Goal: Transaction & Acquisition: Purchase product/service

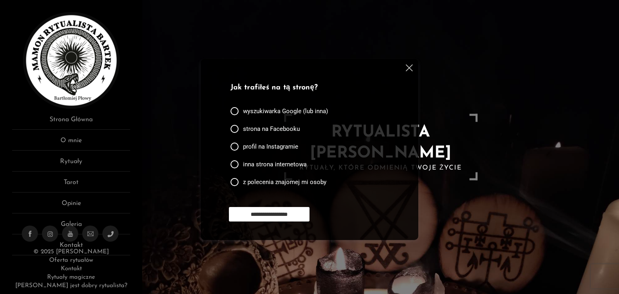
click at [409, 70] on img at bounding box center [409, 67] width 7 height 7
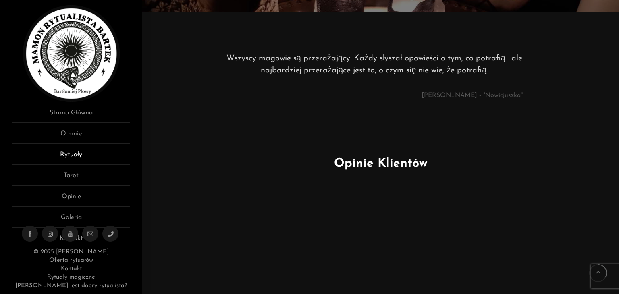
scroll to position [9, 0]
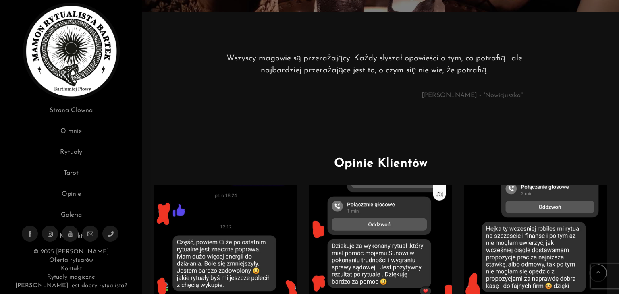
click at [71, 261] on link "Oferta rytuałów" at bounding box center [71, 260] width 44 height 6
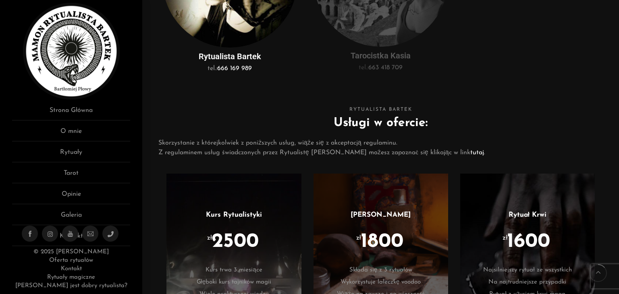
scroll to position [483, 0]
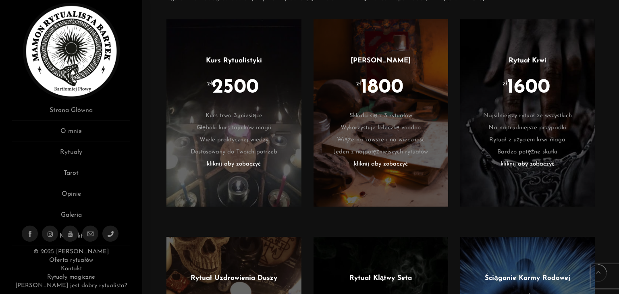
click at [404, 83] on li "zł 1800" at bounding box center [380, 94] width 110 height 32
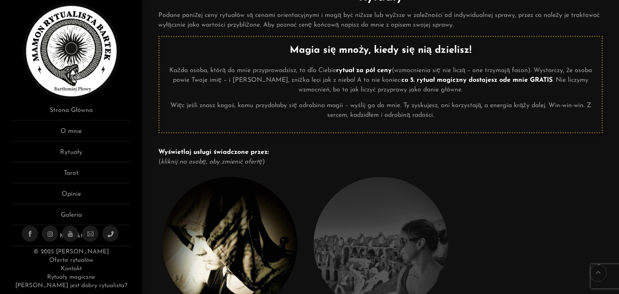
scroll to position [0, 0]
